Goal: Task Accomplishment & Management: Manage account settings

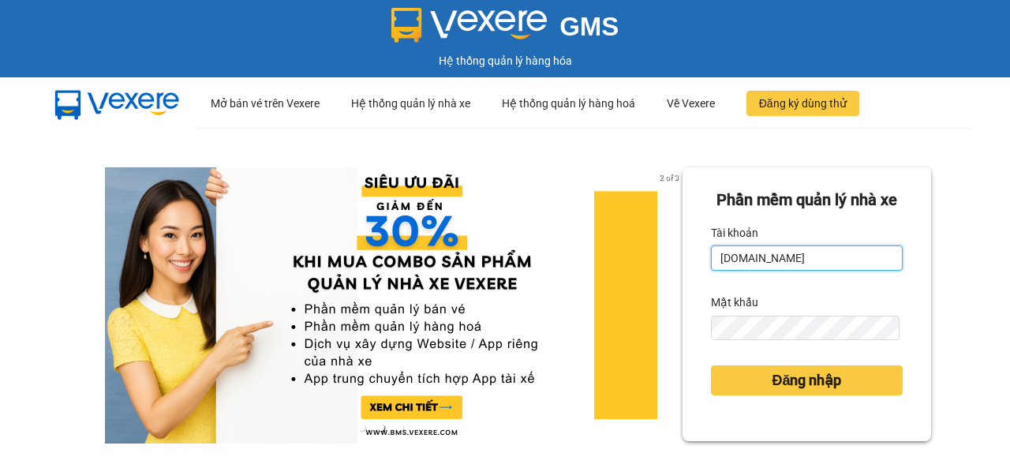
click at [775, 271] on input "[DOMAIN_NAME]" at bounding box center [807, 257] width 192 height 25
type input "[DOMAIN_NAME]"
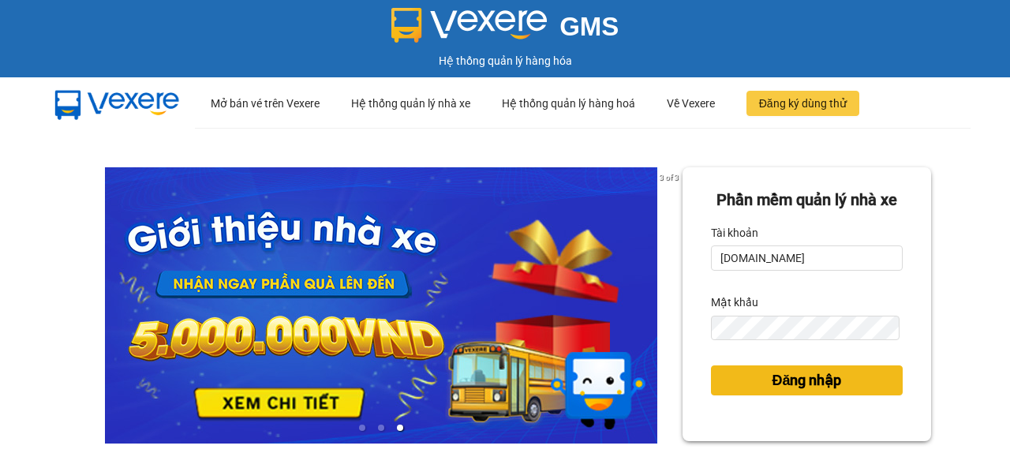
click at [792, 391] on span "Đăng nhập" at bounding box center [806, 380] width 69 height 22
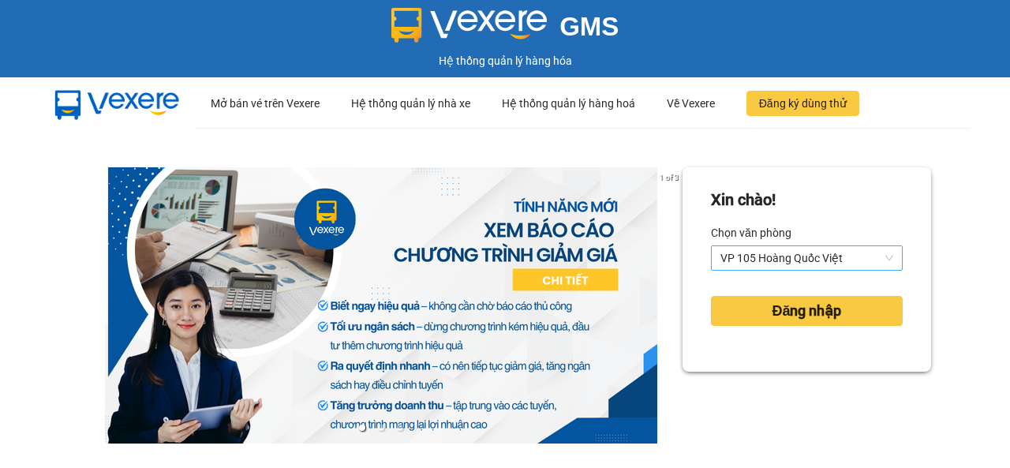
click at [876, 258] on span "VP 105 Hoàng Quốc Việt" at bounding box center [806, 258] width 173 height 24
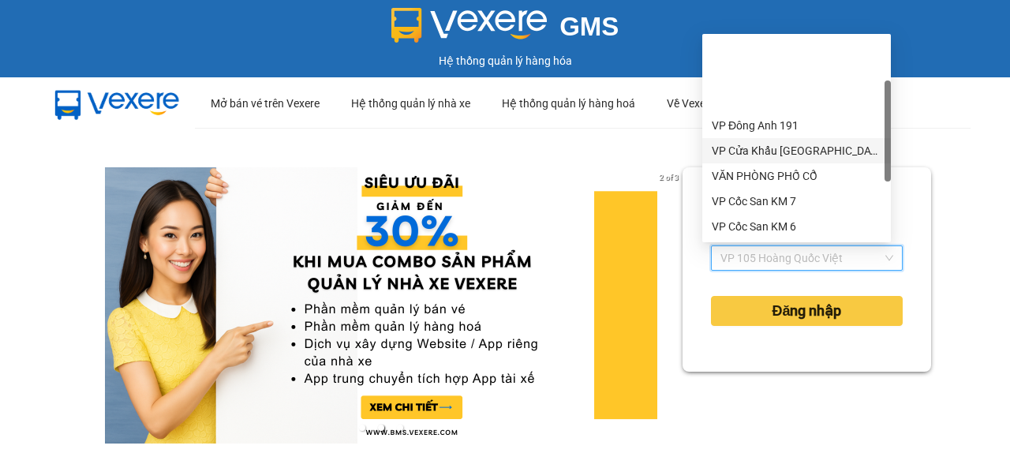
scroll to position [79, 0]
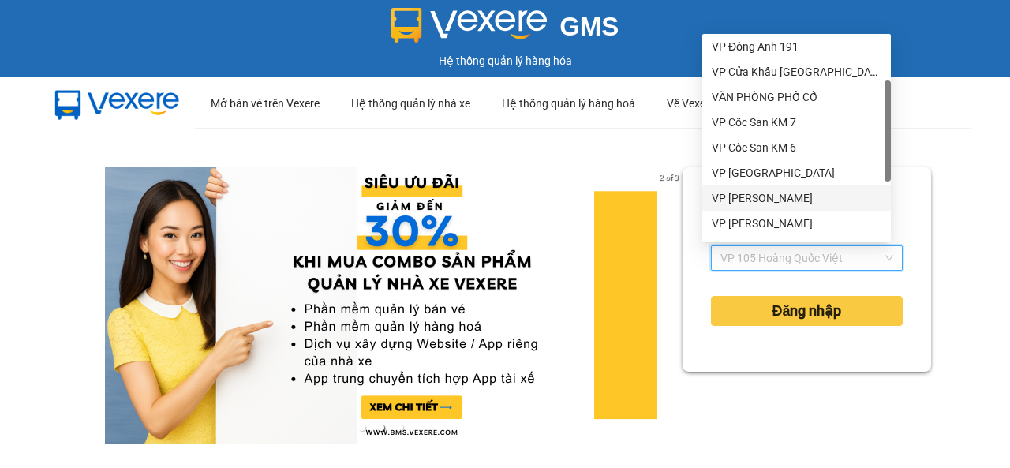
click at [764, 196] on div "VP [PERSON_NAME]" at bounding box center [797, 197] width 170 height 17
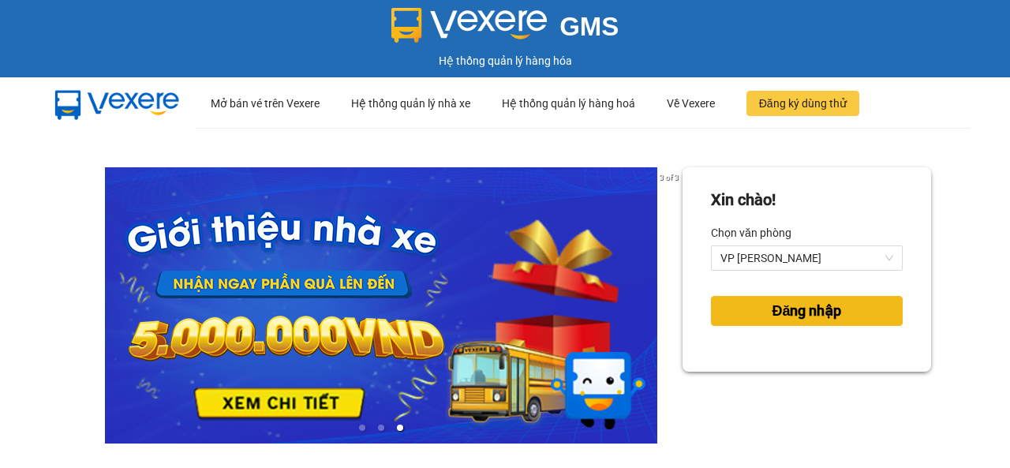
click at [787, 312] on span "Đăng nhập" at bounding box center [806, 311] width 69 height 22
